Goal: Task Accomplishment & Management: Complete application form

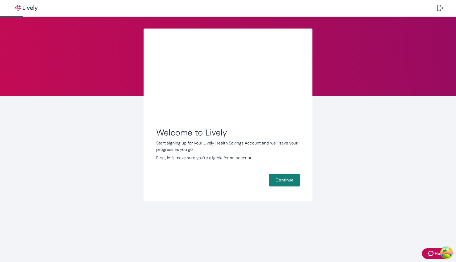
click at [269, 174] on button "Continue" at bounding box center [284, 180] width 31 height 13
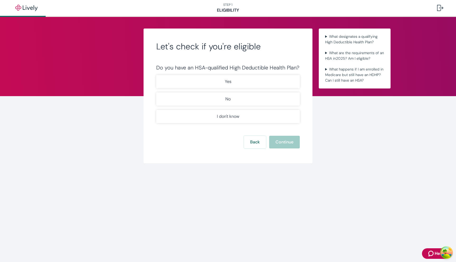
type button "Yes"
click at [156, 75] on button "Yes" at bounding box center [228, 81] width 144 height 13
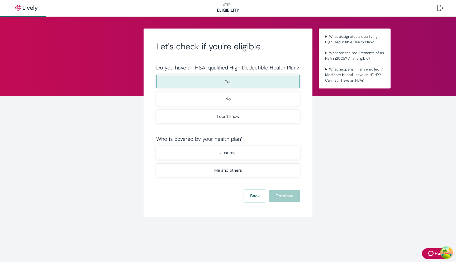
type button "No"
type button "Maybe"
type button "Individual"
type button "Family"
click at [156, 146] on button "Just me" at bounding box center [228, 152] width 144 height 13
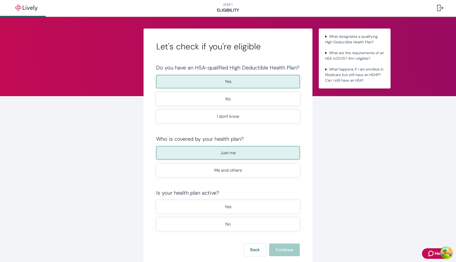
type button "true"
type button "false"
click at [156, 200] on button "Yes" at bounding box center [228, 206] width 144 height 13
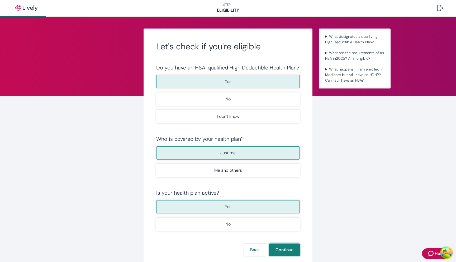
click at [269, 244] on button "Continue" at bounding box center [284, 250] width 31 height 13
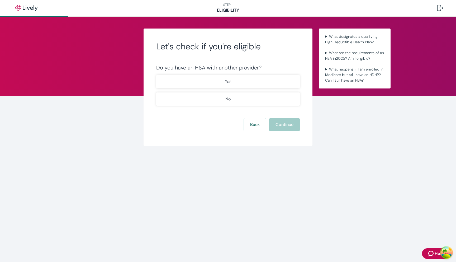
type button "true"
click at [156, 75] on button "Yes" at bounding box center [228, 81] width 144 height 13
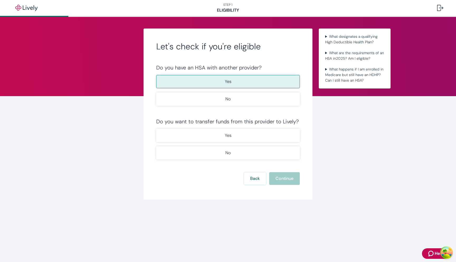
type button "false"
type button "true"
click at [156, 129] on button "Yes" at bounding box center [228, 135] width 144 height 13
type button "false"
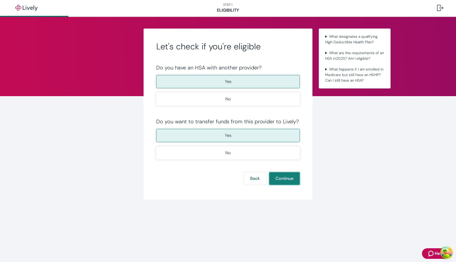
click at [269, 172] on button "Continue" at bounding box center [284, 178] width 31 height 13
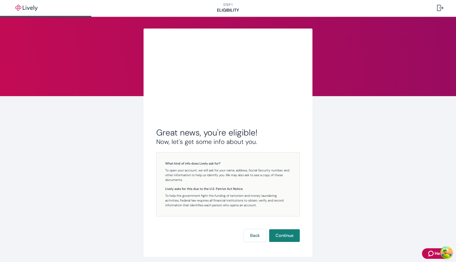
click at [269, 229] on button "Continue" at bounding box center [284, 235] width 31 height 13
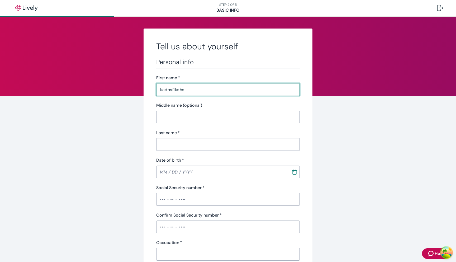
type input "kadhsflkdhs"
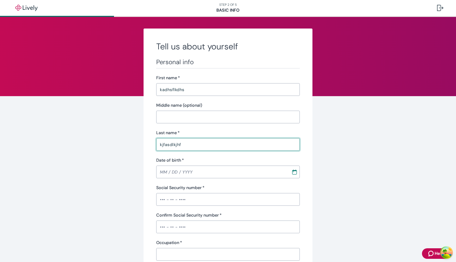
type input "kjfasdlkjhf"
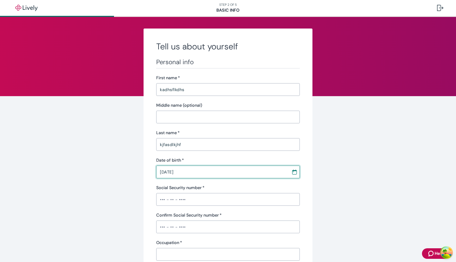
type input "02 / 02 / 1993"
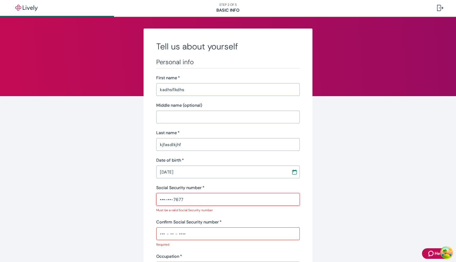
type input "•••-••-7677"
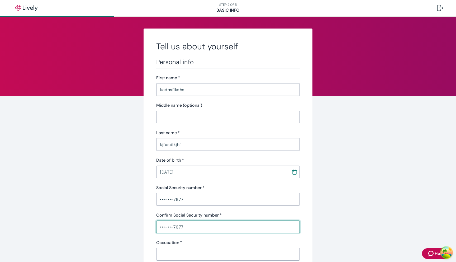
type input "•••-••-7677"
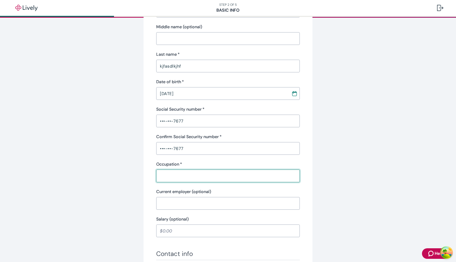
scroll to position [84, 0]
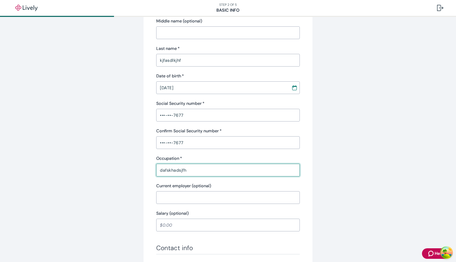
type input "dafskhadsjfh"
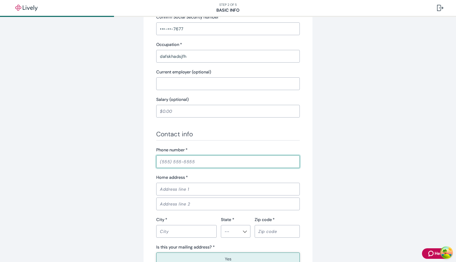
scroll to position [205, 0]
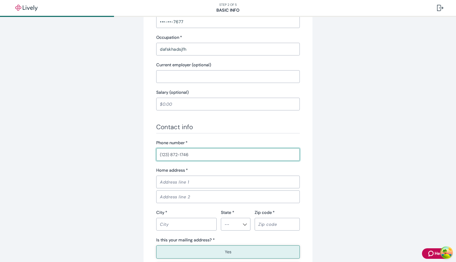
type input "(123) 872-1746"
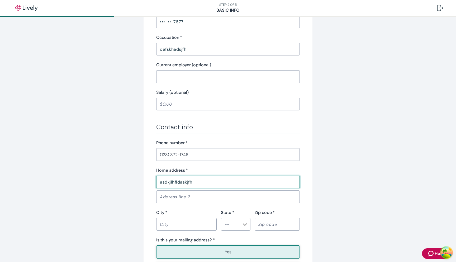
type input "asdkjlhfldaskjfh"
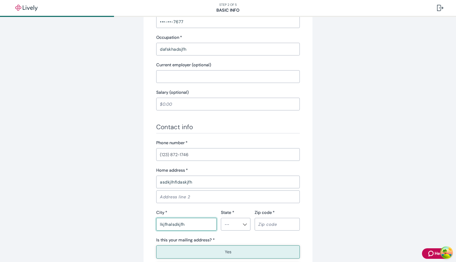
type input "lkjfhalsdkjfh"
type input "CA"
type input "81273"
type button "true"
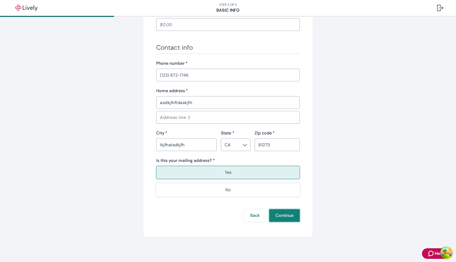
click at [287, 217] on button "Continue" at bounding box center [284, 215] width 31 height 13
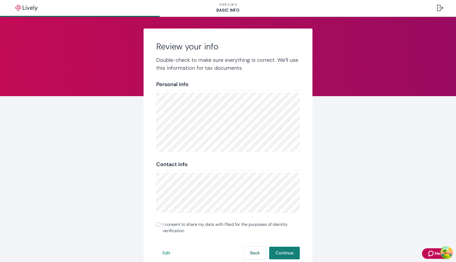
click at [211, 221] on div "Review your info Double-check to make sure everything is correct. We’ll use thi…" at bounding box center [228, 152] width 169 height 246
click at [211, 224] on span "I consent to share my data with Plaid for the purposes of identity verification" at bounding box center [231, 227] width 137 height 13
click at [161, 224] on input "I consent to share my data with Plaid for the purposes of identity verification" at bounding box center [158, 224] width 4 height 4
checkbox input "true"
click at [279, 253] on button "Continue" at bounding box center [284, 253] width 31 height 13
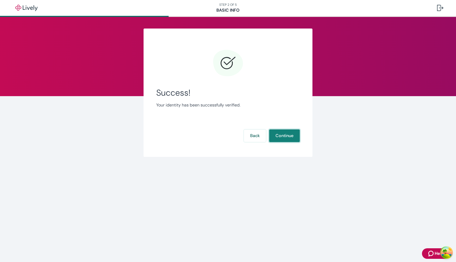
click at [269, 129] on button "Continue" at bounding box center [284, 135] width 31 height 13
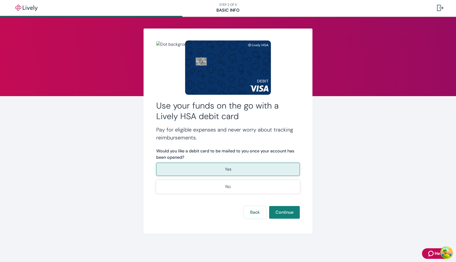
type button "true"
type button "false"
click at [269, 206] on button "Continue" at bounding box center [284, 212] width 31 height 13
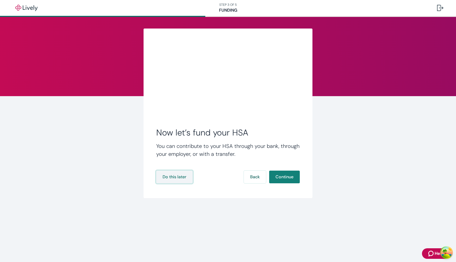
click at [174, 171] on button "Do this later" at bounding box center [174, 177] width 36 height 13
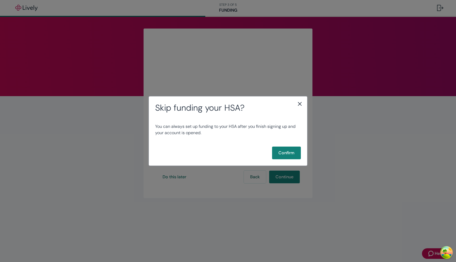
click at [280, 141] on div "You can always set up funding to your HSA after you finish signing up and your …" at bounding box center [228, 130] width 158 height 34
click at [278, 150] on button "Confirm" at bounding box center [286, 153] width 29 height 13
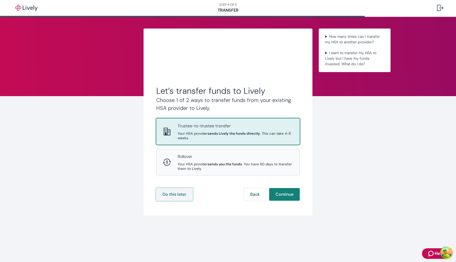
click at [163, 194] on button "Do this later" at bounding box center [174, 194] width 36 height 13
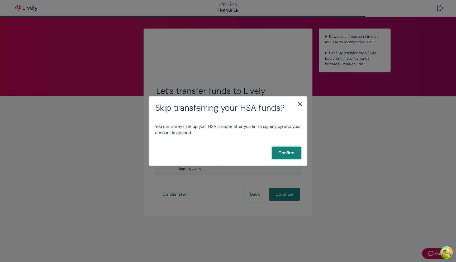
click at [281, 157] on button "Confirm" at bounding box center [286, 153] width 29 height 13
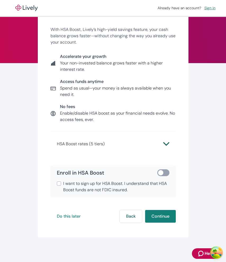
scroll to position [34, 0]
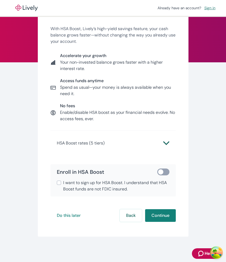
click at [129, 146] on button "HSA Boost rates (5 tiers)" at bounding box center [113, 143] width 113 height 13
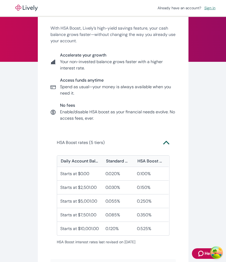
click at [129, 146] on button "HSA Boost rates (5 tiers)" at bounding box center [113, 142] width 113 height 13
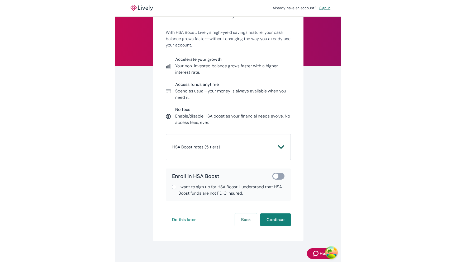
scroll to position [34, 0]
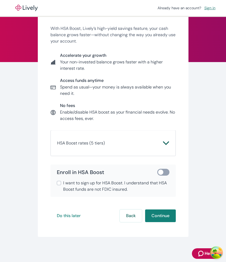
click at [148, 142] on span "HSA Boost rates (5 tiers)" at bounding box center [110, 143] width 106 height 6
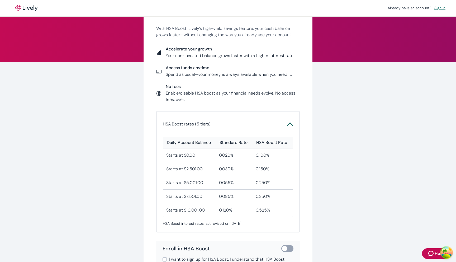
click at [226, 121] on span "HSA Boost rates (5 tiers)" at bounding box center [225, 124] width 124 height 6
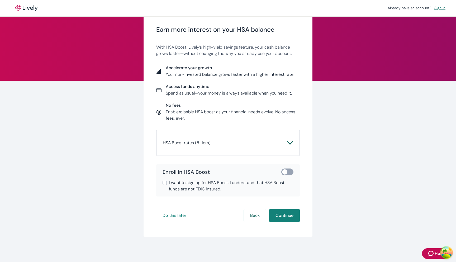
scroll to position [15, 0]
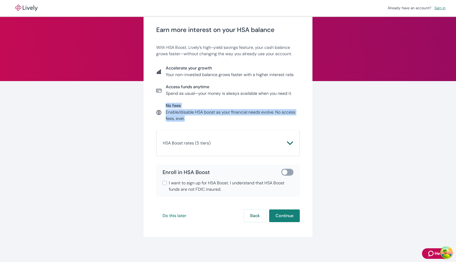
drag, startPoint x: 199, startPoint y: 119, endPoint x: 159, endPoint y: 110, distance: 41.5
click at [159, 110] on div "No fees Enable/disable HSA boost as your financial needs evolve. No access fees…" at bounding box center [228, 112] width 144 height 19
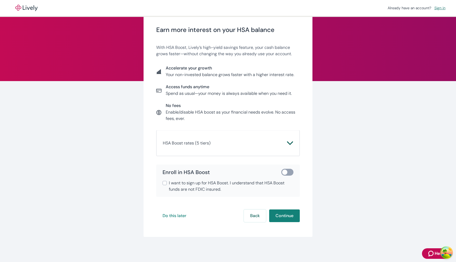
click at [226, 113] on p "Enable/disable HSA boost as your financial needs evolve. No access fees, ever." at bounding box center [233, 115] width 134 height 13
click at [226, 142] on icon "Chevron icon" at bounding box center [290, 143] width 6 height 4
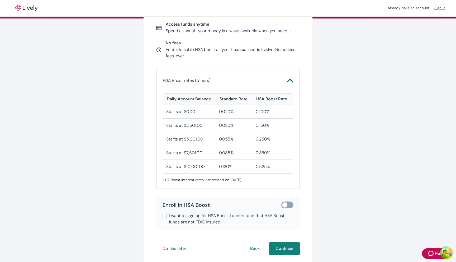
scroll to position [89, 0]
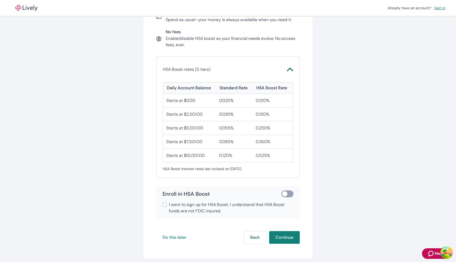
click at [202, 206] on span "I want to sign up for HSA Boost. I understand that HSA Boost funds are not FDIC…" at bounding box center [231, 208] width 125 height 13
click at [167, 206] on input "I want to sign up for HSA Boost. I understand that HSA Boost funds are not FDIC…" at bounding box center [165, 205] width 4 height 4
checkbox input "true"
click at [226, 194] on input "checkbox" at bounding box center [285, 193] width 16 height 5
checkbox input "true"
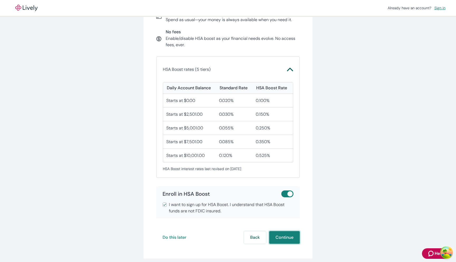
click at [226, 234] on button "Continue" at bounding box center [284, 237] width 31 height 13
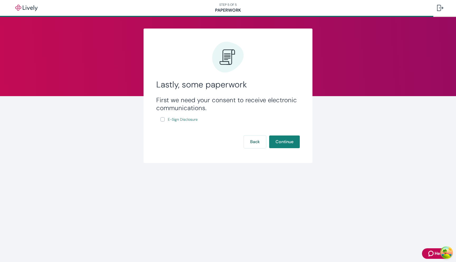
click at [162, 120] on input "E-Sign Disclosure" at bounding box center [163, 119] width 4 height 4
checkbox input "true"
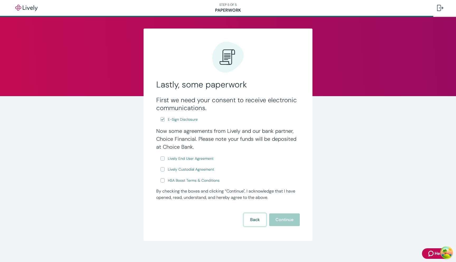
click at [226, 222] on button "Back" at bounding box center [255, 219] width 22 height 13
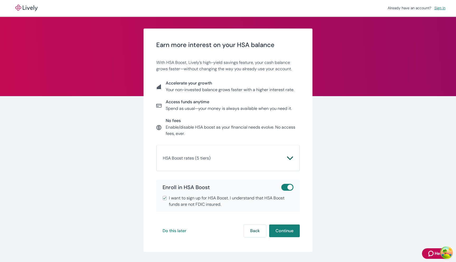
click at [226, 186] on input "checkbox" at bounding box center [290, 187] width 16 height 5
checkbox input "false"
click at [226, 199] on span "I want to sign up for HSA Boost. I understand that HSA Boost funds are not FDIC…" at bounding box center [231, 201] width 125 height 13
click at [167, 199] on input "I want to sign up for HSA Boost. I understand that HSA Boost funds are not FDIC…" at bounding box center [165, 198] width 4 height 4
click at [226, 204] on span "I want to sign up for HSA Boost. I understand that HSA Boost funds are not FDIC…" at bounding box center [231, 201] width 125 height 13
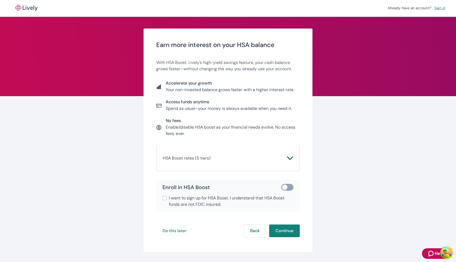
click at [167, 200] on input "I want to sign up for HSA Boost. I understand that HSA Boost funds are not FDIC…" at bounding box center [165, 198] width 4 height 4
checkbox input "true"
click at [226, 233] on button "Continue" at bounding box center [284, 231] width 31 height 13
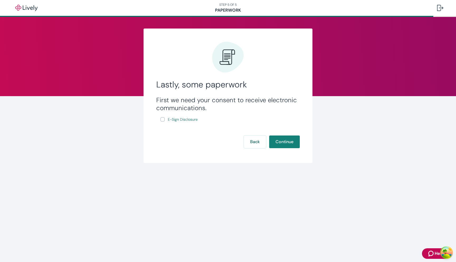
click at [163, 119] on input "E-Sign Disclosure" at bounding box center [163, 119] width 4 height 4
checkbox input "true"
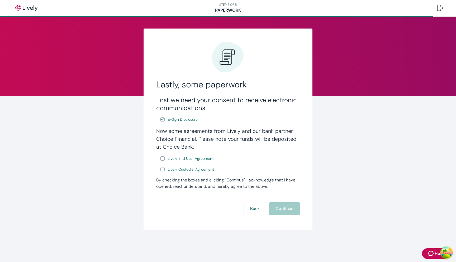
click at [164, 160] on input "Lively End User Agreement" at bounding box center [163, 158] width 4 height 4
checkbox input "true"
click at [162, 171] on input "Lively Custodial Agreement" at bounding box center [163, 169] width 4 height 4
checkbox input "true"
click at [226, 210] on button "Continue" at bounding box center [284, 208] width 31 height 13
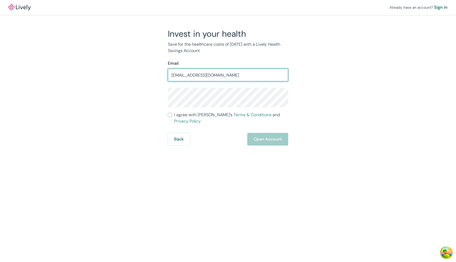
type input "[EMAIL_ADDRESS][DOMAIN_NAME]"
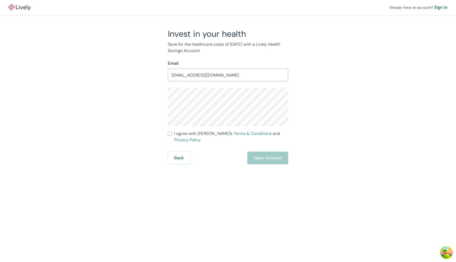
click at [193, 135] on span "I agree with Lively’s Terms & Conditions and Privacy Policy" at bounding box center [231, 136] width 114 height 13
click at [172, 135] on input "I agree with Lively’s Terms & Conditions and Privacy Policy" at bounding box center [170, 134] width 4 height 4
checkbox input "true"
click at [272, 157] on button "Open Account" at bounding box center [268, 158] width 41 height 13
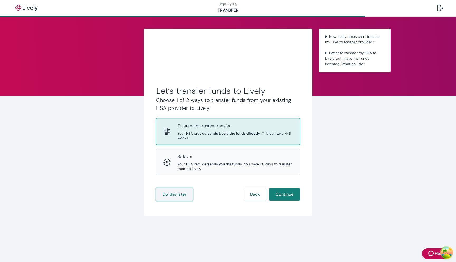
click at [173, 195] on button "Do this later" at bounding box center [174, 194] width 36 height 13
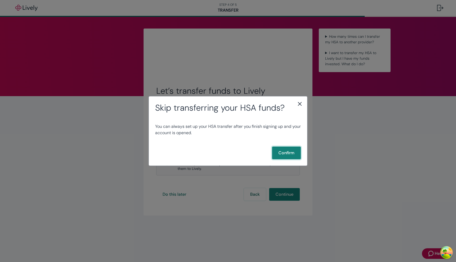
click at [295, 150] on button "Confirm" at bounding box center [286, 153] width 29 height 13
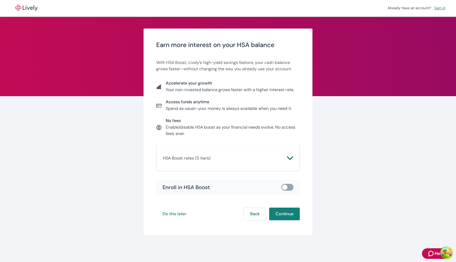
click at [287, 186] on input "checkbox" at bounding box center [285, 187] width 16 height 5
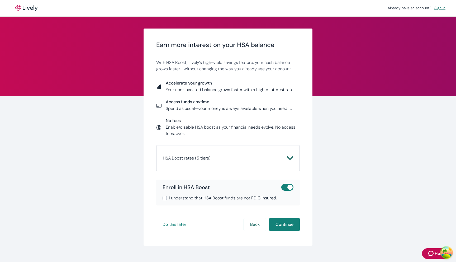
click at [290, 189] on input "checkbox" at bounding box center [290, 187] width 16 height 5
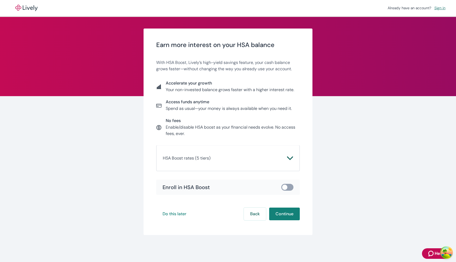
click at [286, 188] on input "checkbox" at bounding box center [285, 187] width 16 height 5
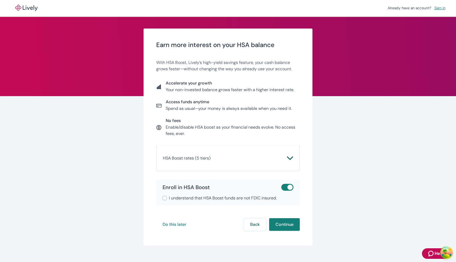
click at [286, 188] on input "checkbox" at bounding box center [290, 187] width 16 height 5
checkbox input "false"
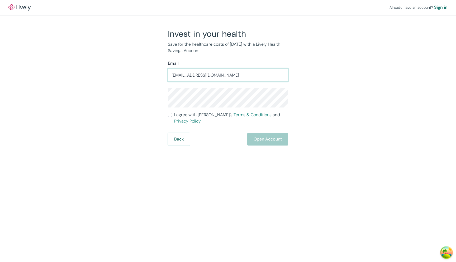
type input "[EMAIL_ADDRESS][DOMAIN_NAME]"
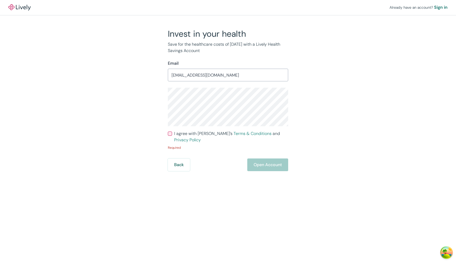
click at [133, 95] on div "Invest in your health Save for the healthcare costs of [DATE] with a Lively Hea…" at bounding box center [225, 100] width 254 height 143
click at [176, 132] on span "I agree with Lively’s Terms & Conditions and Privacy Policy" at bounding box center [231, 136] width 114 height 13
click at [172, 132] on input "I agree with Lively’s Terms & Conditions and Privacy Policy" at bounding box center [170, 134] width 4 height 4
checkbox input "true"
click at [268, 158] on div "Already have an account? Sign in Invest in your health Save for the healthcare …" at bounding box center [228, 131] width 456 height 262
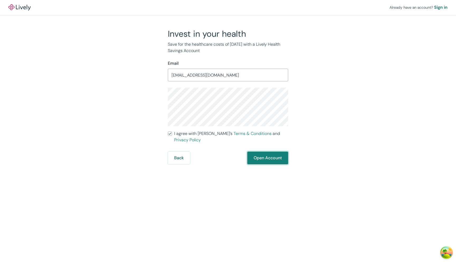
click at [271, 154] on button "Open Account" at bounding box center [268, 158] width 41 height 13
